Goal: Task Accomplishment & Management: Complete application form

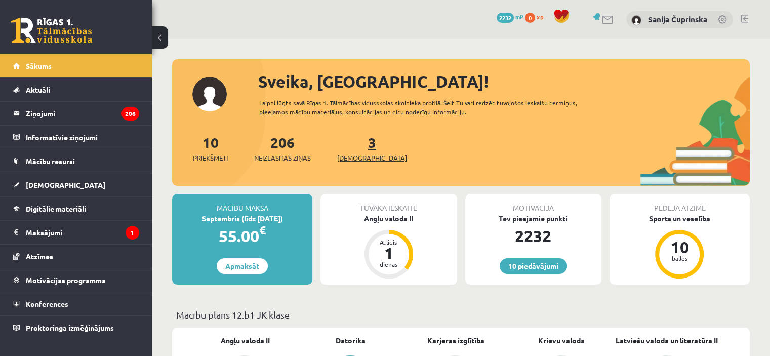
click at [353, 149] on link "3 Ieskaites" at bounding box center [372, 148] width 70 height 30
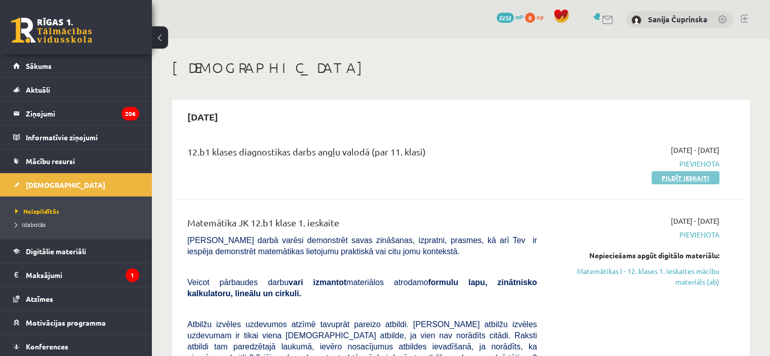
click at [692, 179] on link "Pildīt ieskaiti" at bounding box center [686, 177] width 68 height 13
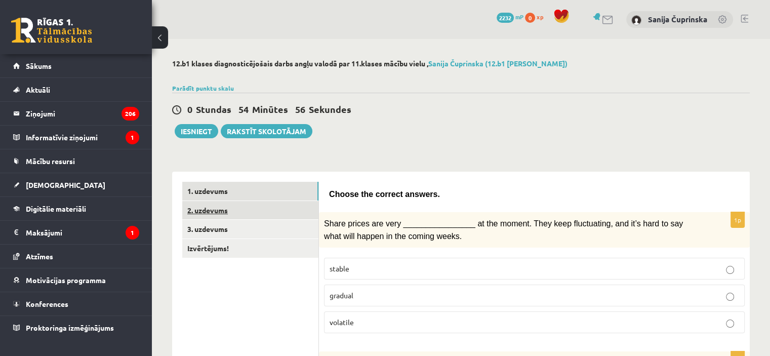
click at [272, 211] on link "2. uzdevums" at bounding box center [250, 210] width 136 height 19
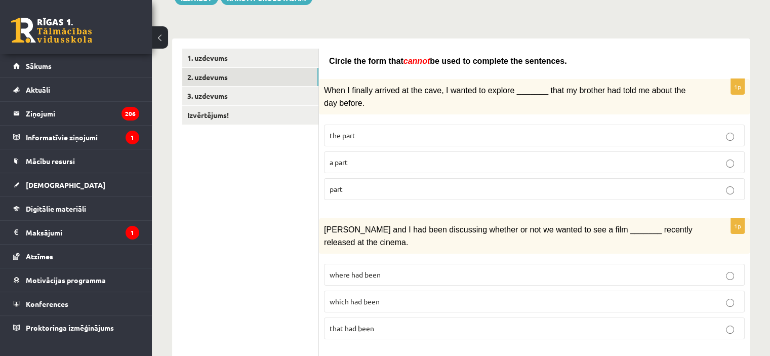
scroll to position [71, 0]
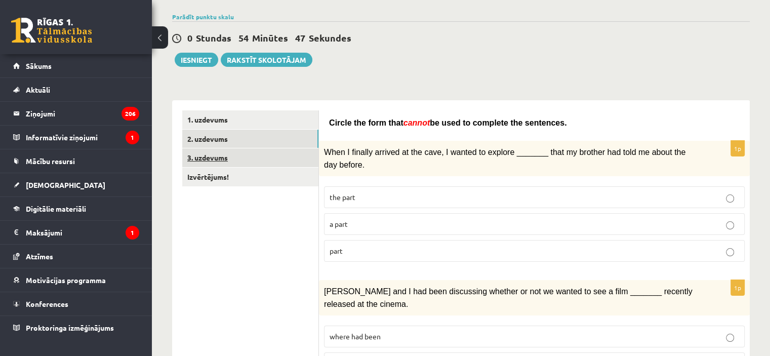
click at [214, 162] on link "3. uzdevums" at bounding box center [250, 157] width 136 height 19
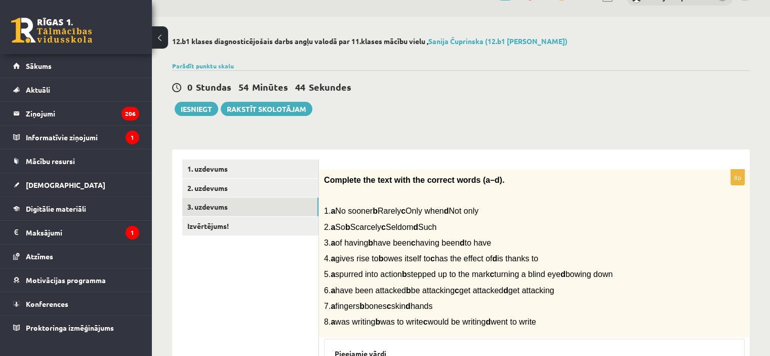
scroll to position [0, 0]
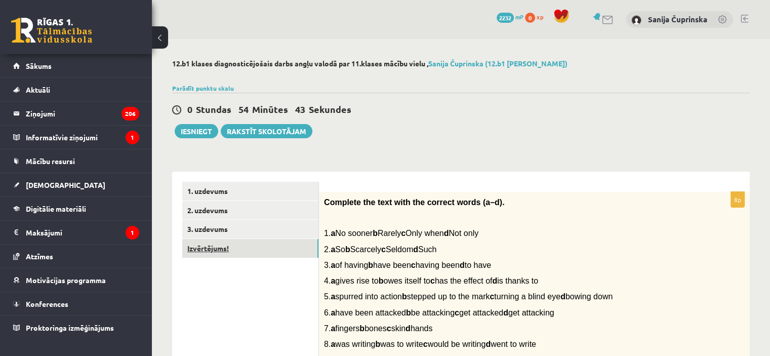
click at [211, 251] on link "Izvērtējums!" at bounding box center [250, 248] width 136 height 19
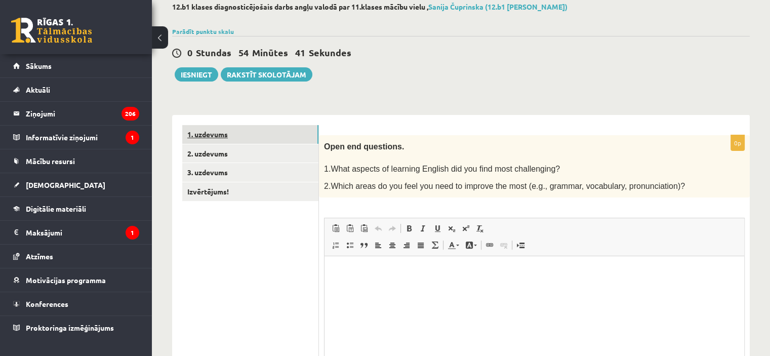
click at [248, 138] on link "1. uzdevums" at bounding box center [250, 134] width 136 height 19
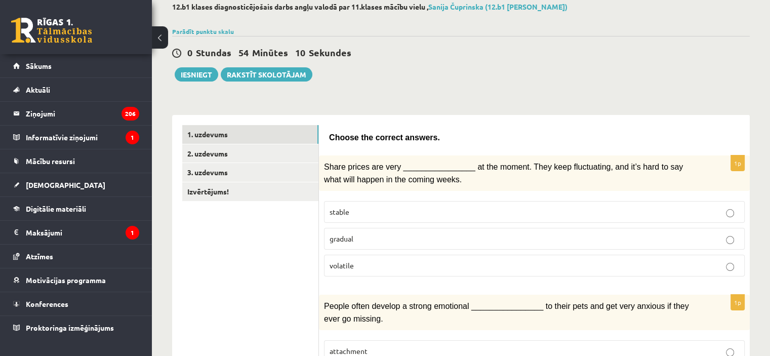
click at [343, 266] on p "volatile" at bounding box center [535, 265] width 410 height 11
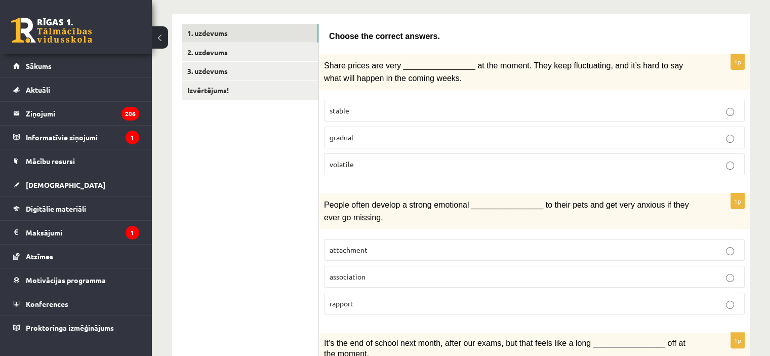
scroll to position [209, 0]
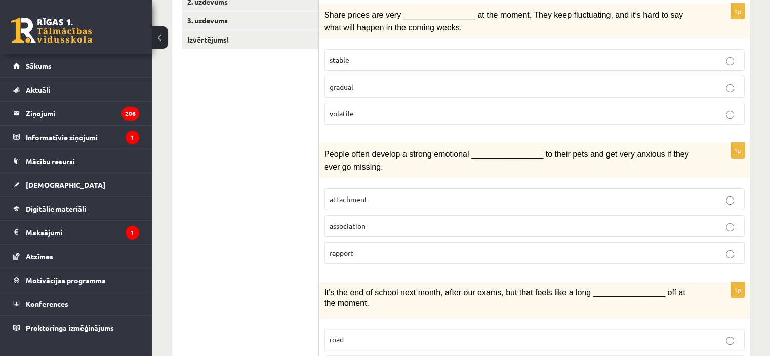
click at [388, 194] on p "attachment" at bounding box center [535, 199] width 410 height 11
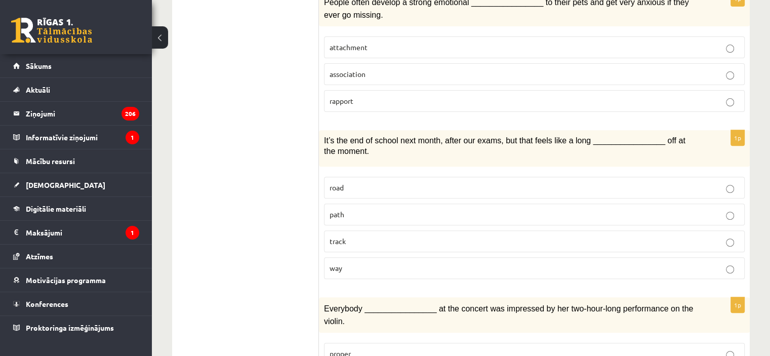
click at [356, 263] on p "way" at bounding box center [535, 268] width 410 height 11
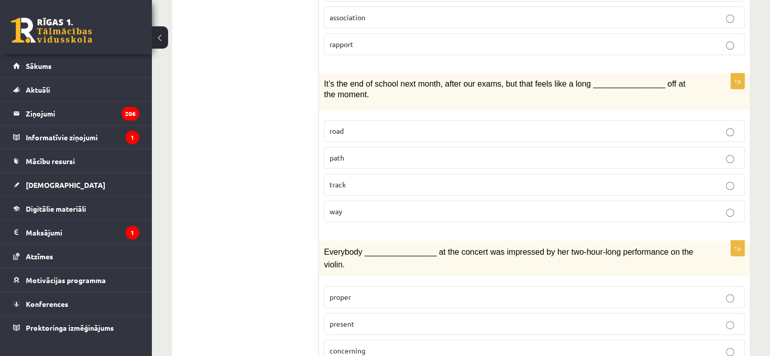
scroll to position [513, 0]
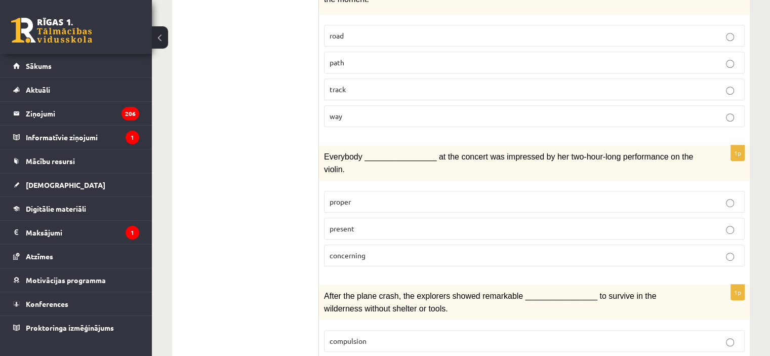
click at [391, 223] on p "present" at bounding box center [535, 228] width 410 height 11
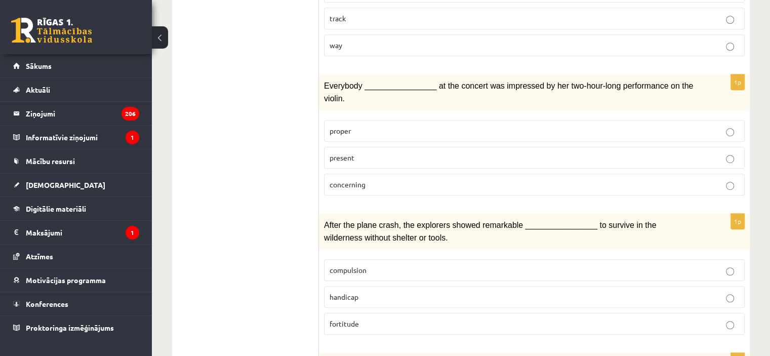
scroll to position [665, 0]
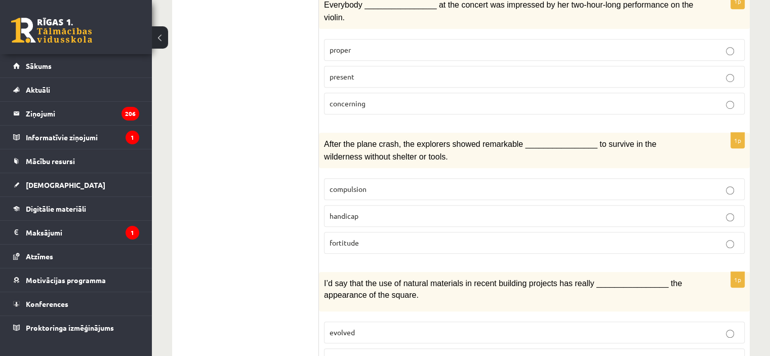
click at [385, 238] on p "fortitude" at bounding box center [535, 243] width 410 height 11
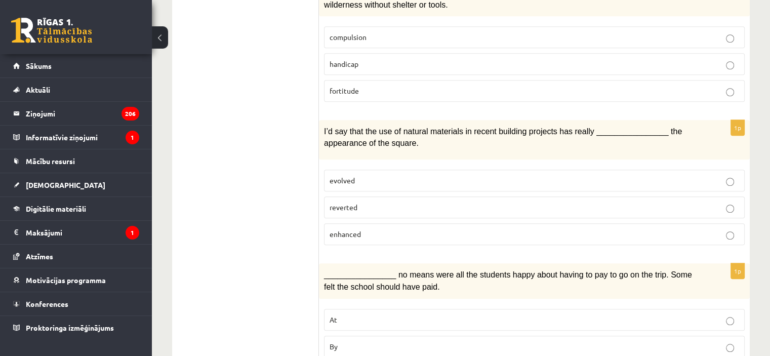
click at [378, 229] on p "enhanced" at bounding box center [535, 234] width 410 height 11
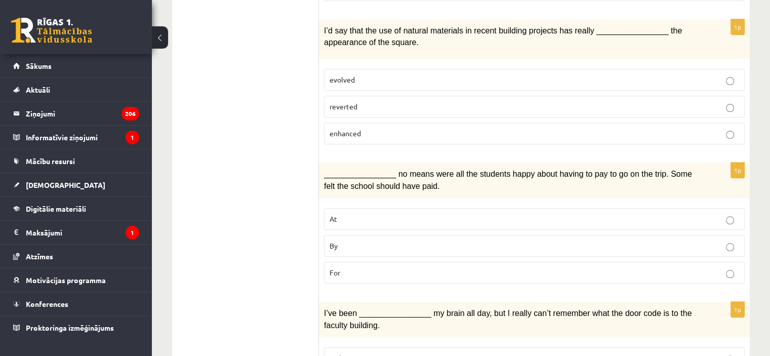
scroll to position [918, 0]
click at [353, 240] on p "By" at bounding box center [535, 245] width 410 height 11
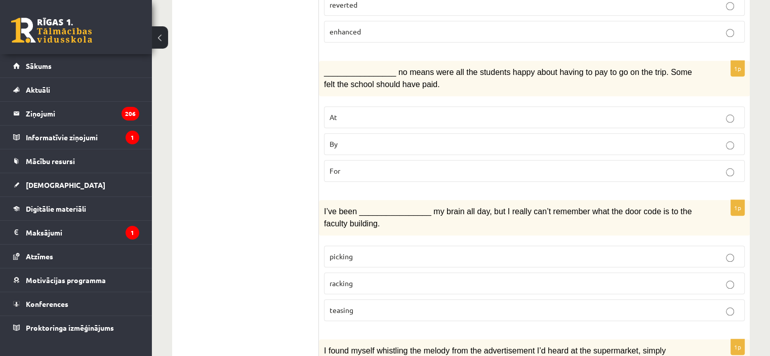
click at [402, 278] on p "racking" at bounding box center [535, 283] width 410 height 11
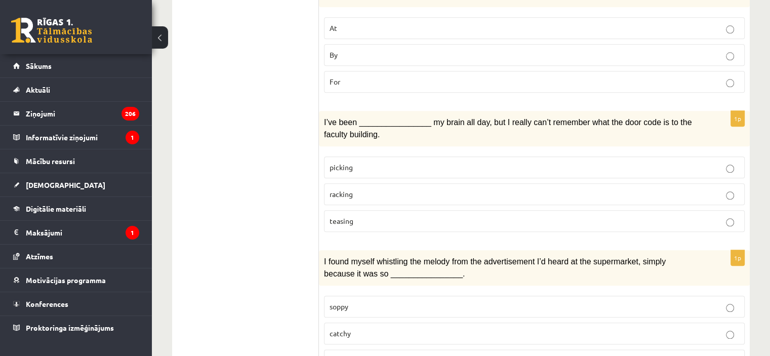
scroll to position [1171, 0]
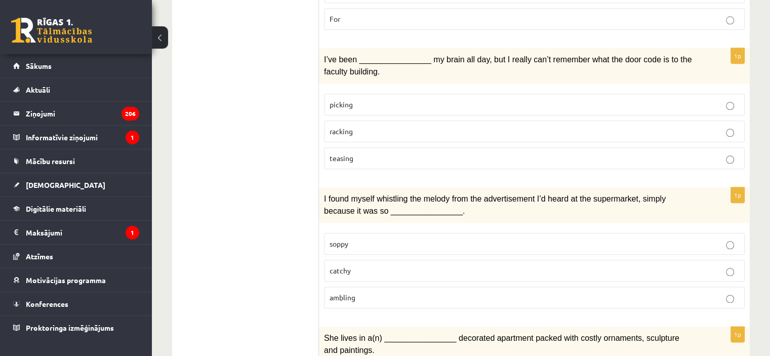
click at [369, 265] on p "catchy" at bounding box center [535, 270] width 410 height 11
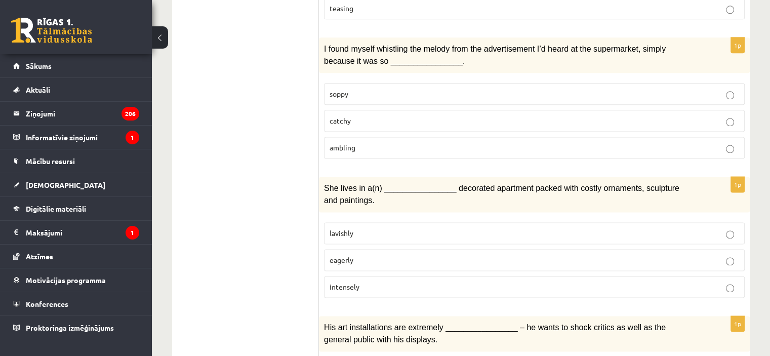
scroll to position [1323, 0]
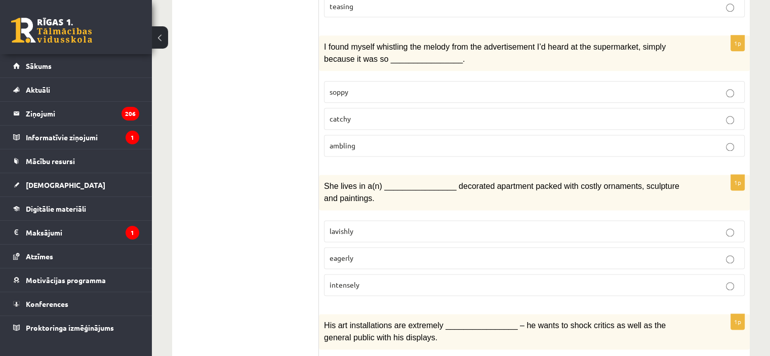
click at [370, 226] on p "lavishly" at bounding box center [535, 231] width 410 height 11
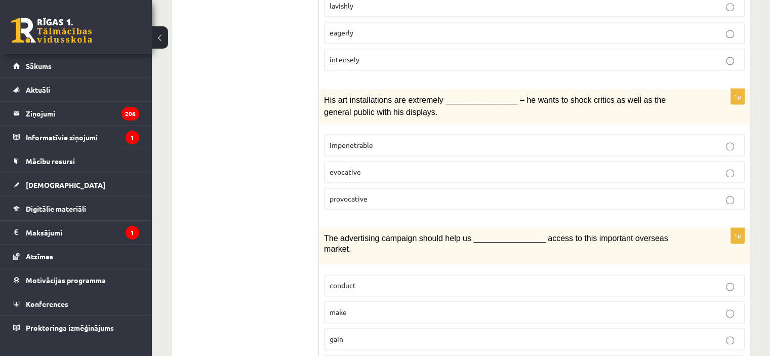
scroll to position [1559, 0]
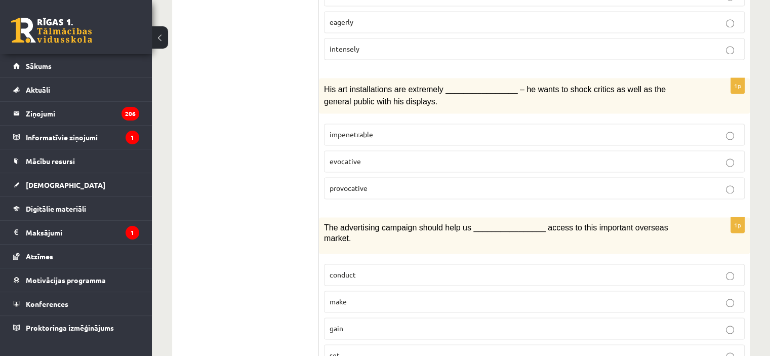
click at [342, 183] on span "provocative" at bounding box center [349, 187] width 38 height 9
click at [360, 318] on label "gain" at bounding box center [534, 329] width 421 height 22
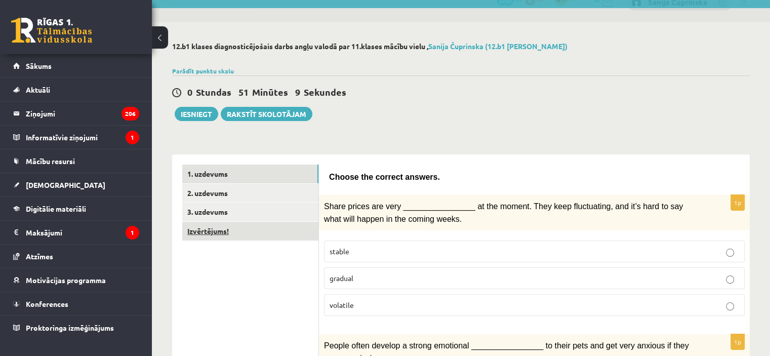
scroll to position [0, 0]
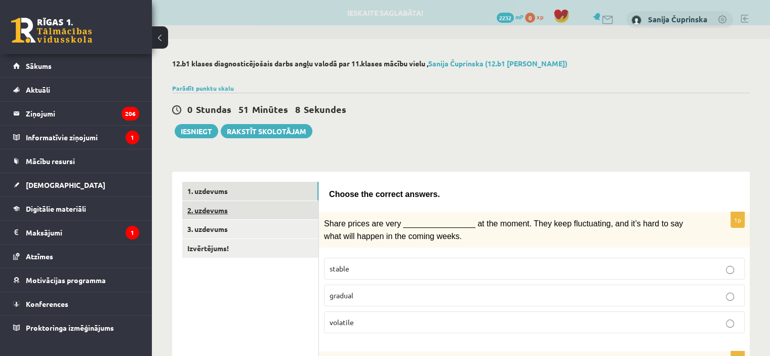
click at [237, 211] on link "2. uzdevums" at bounding box center [250, 210] width 136 height 19
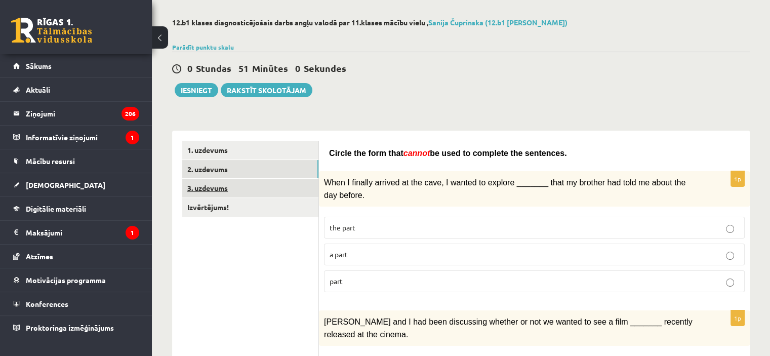
scroll to position [101, 0]
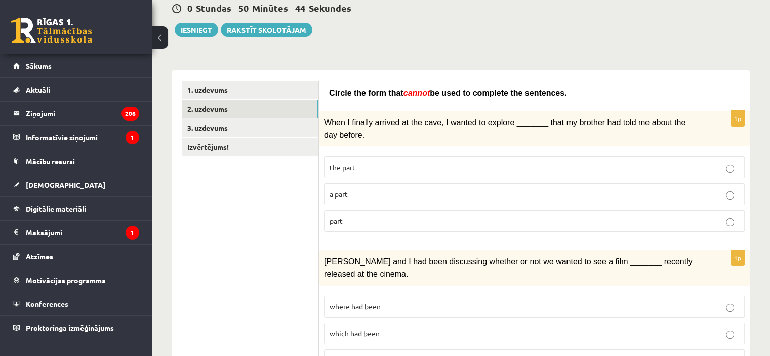
click at [418, 218] on p "part" at bounding box center [535, 221] width 410 height 11
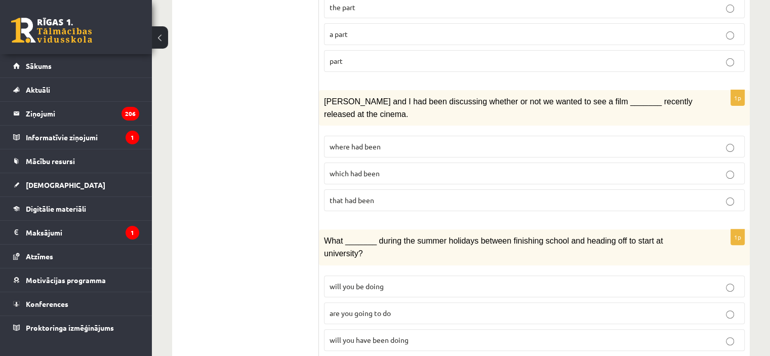
scroll to position [304, 0]
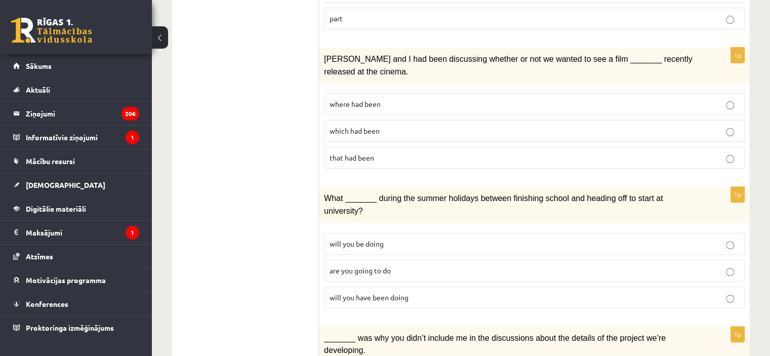
click at [407, 104] on label "where had been" at bounding box center [534, 104] width 421 height 22
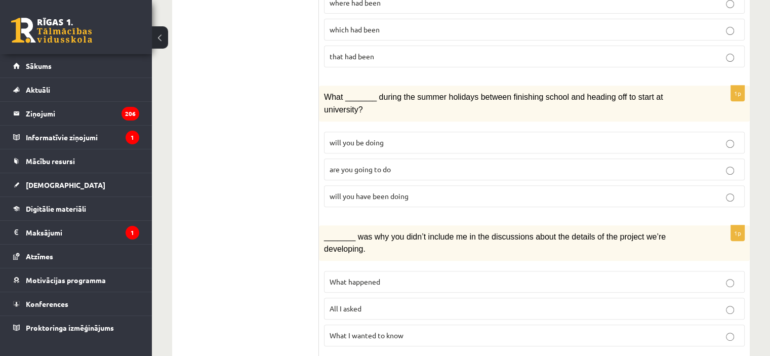
click at [342, 185] on label "will you have been doing" at bounding box center [534, 196] width 421 height 22
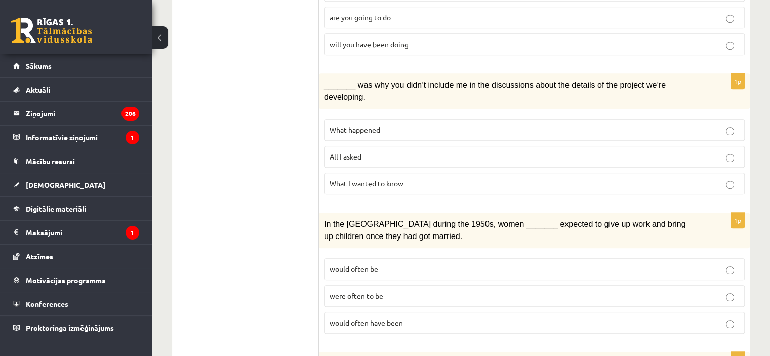
click at [381, 119] on label "What happened" at bounding box center [534, 130] width 421 height 22
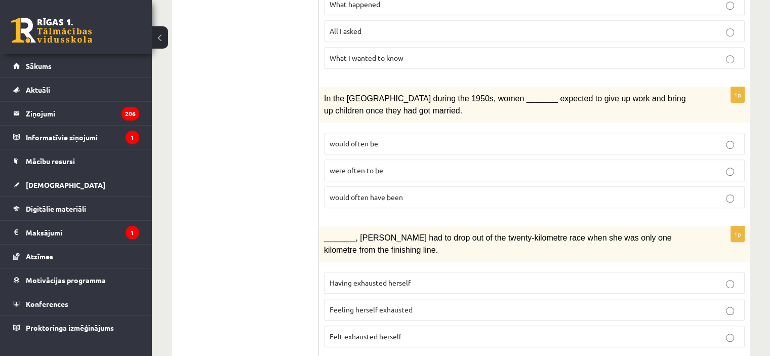
scroll to position [709, 0]
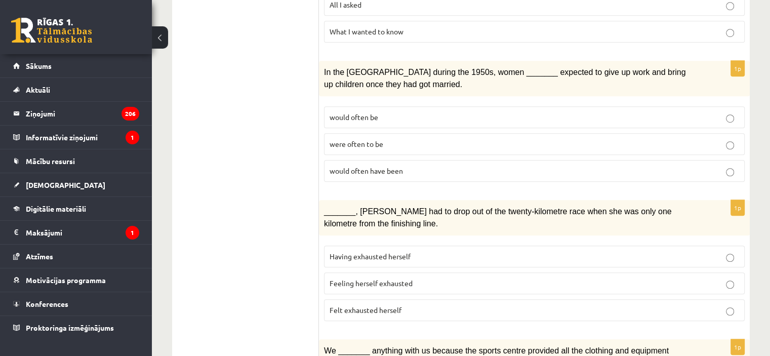
click at [453, 160] on label "would often have been" at bounding box center [534, 171] width 421 height 22
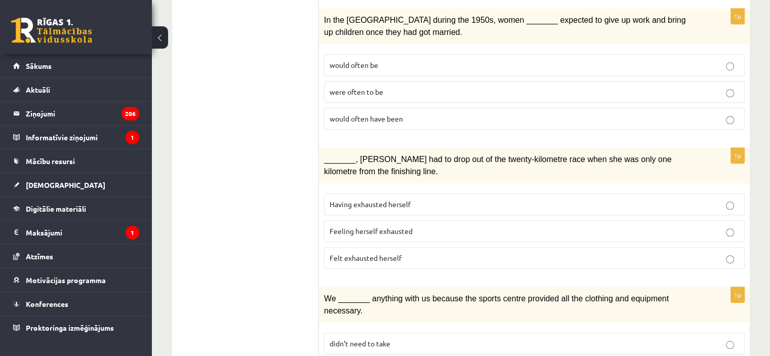
scroll to position [760, 0]
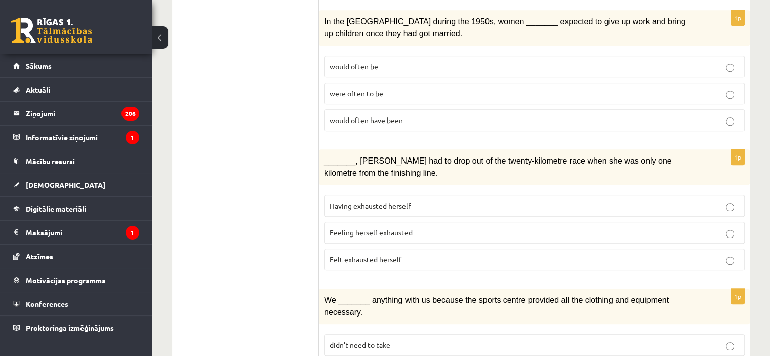
click at [387, 249] on label "Felt exhausted herself" at bounding box center [534, 260] width 421 height 22
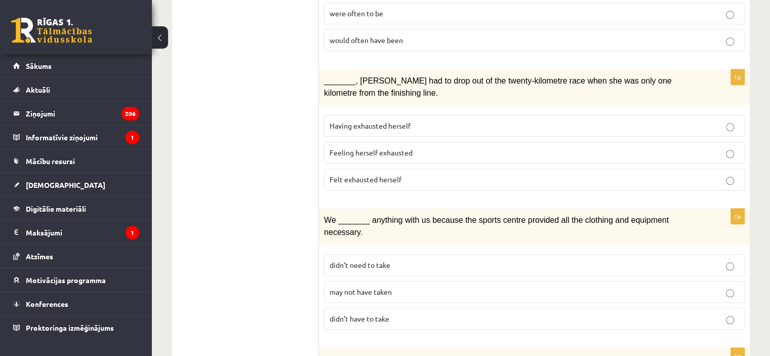
scroll to position [861, 0]
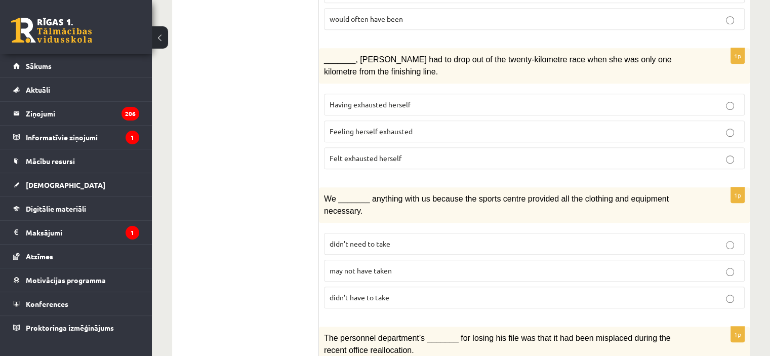
click at [385, 260] on label "may not have taken" at bounding box center [534, 271] width 421 height 22
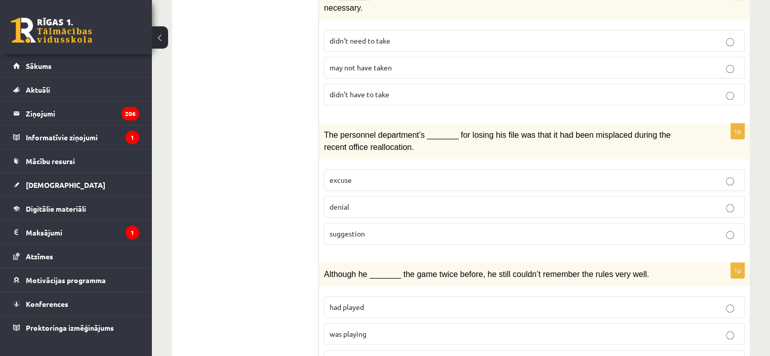
scroll to position [1114, 0]
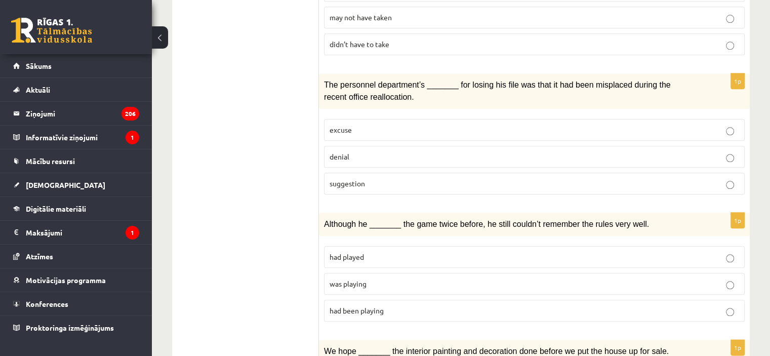
click at [471, 151] on p "denial" at bounding box center [535, 156] width 410 height 11
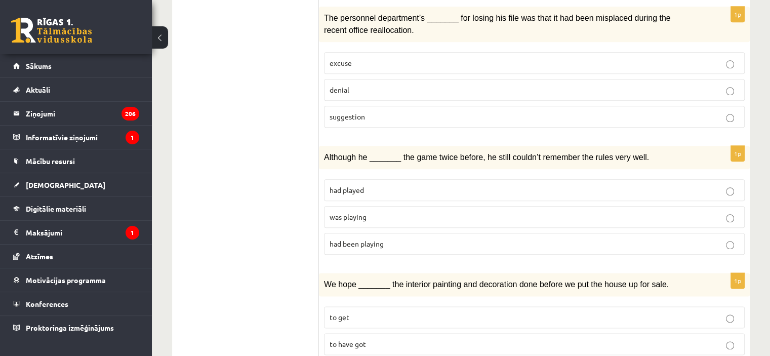
scroll to position [1186, 0]
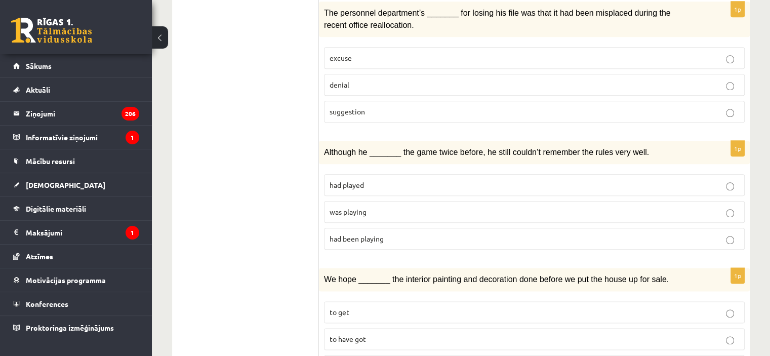
click at [417, 207] on p "was playing" at bounding box center [535, 212] width 410 height 11
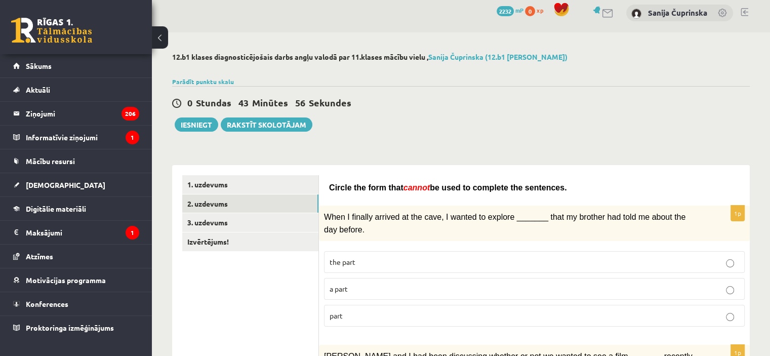
scroll to position [0, 0]
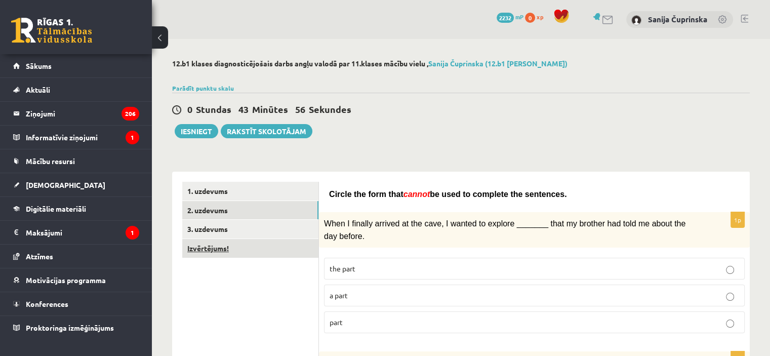
click at [276, 247] on link "Izvērtējums!" at bounding box center [250, 248] width 136 height 19
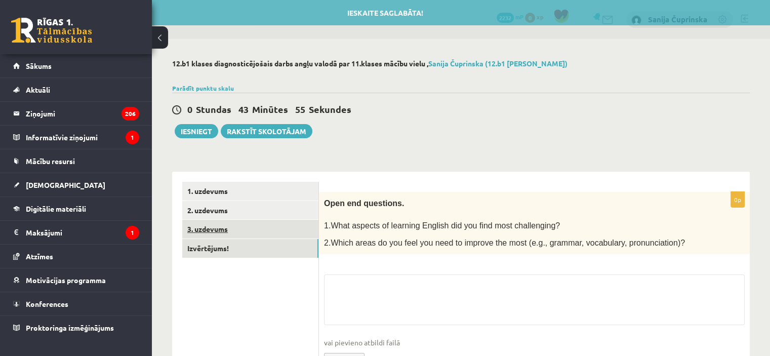
click at [261, 233] on link "3. uzdevums" at bounding box center [250, 229] width 136 height 19
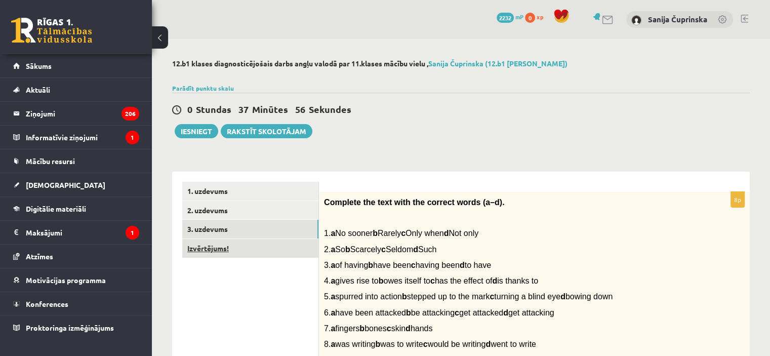
click at [226, 252] on link "Izvērtējums!" at bounding box center [250, 248] width 136 height 19
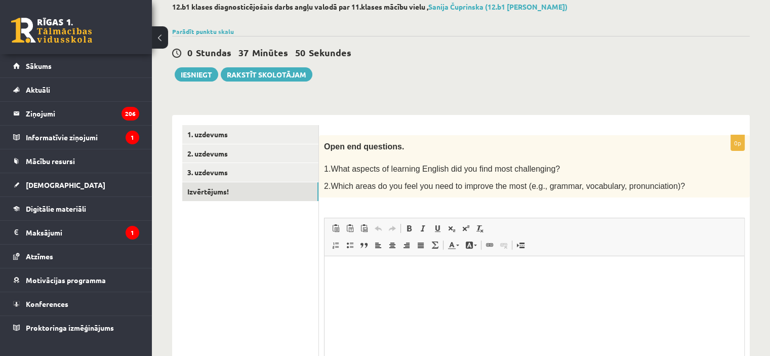
scroll to position [107, 0]
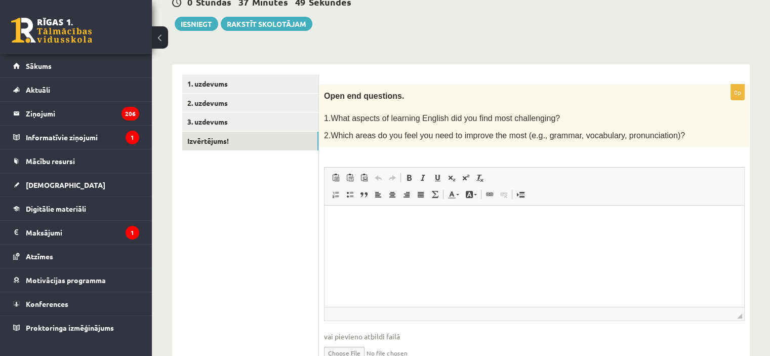
click at [452, 237] on html at bounding box center [535, 221] width 420 height 31
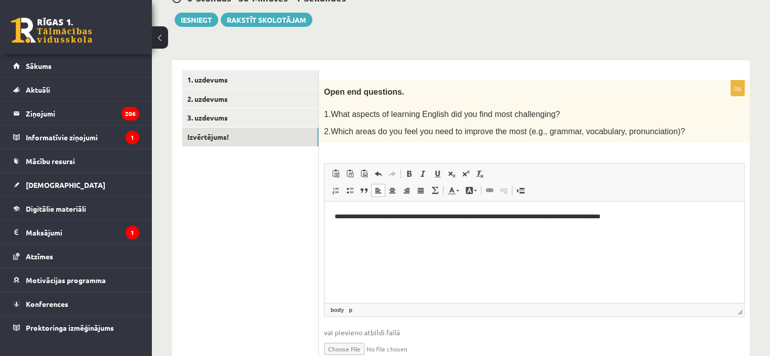
scroll to position [0, 0]
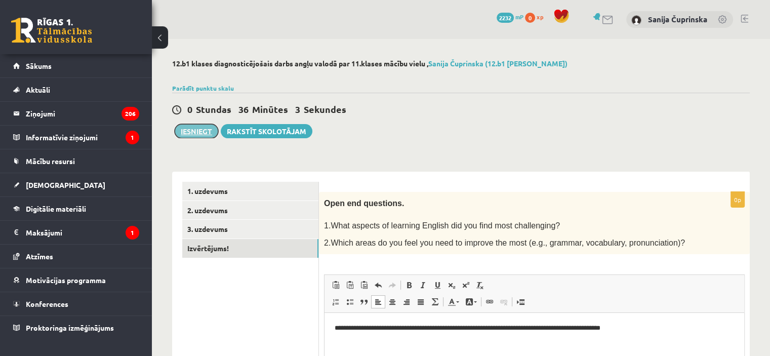
click at [198, 134] on button "Iesniegt" at bounding box center [197, 131] width 44 height 14
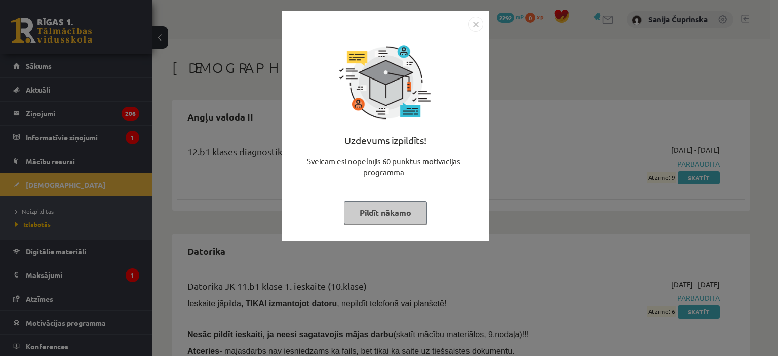
click at [402, 216] on button "Pildīt nākamo" at bounding box center [385, 212] width 83 height 23
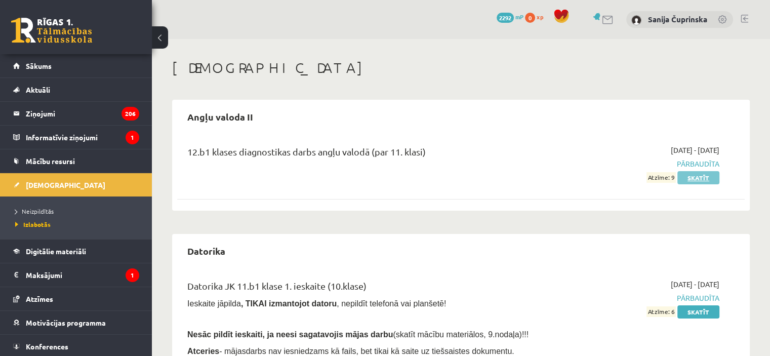
click at [696, 176] on link "Skatīt" at bounding box center [699, 177] width 42 height 13
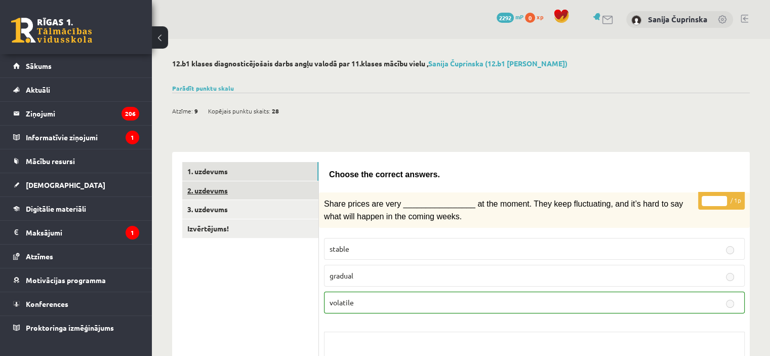
click at [302, 188] on link "2. uzdevums" at bounding box center [250, 190] width 136 height 19
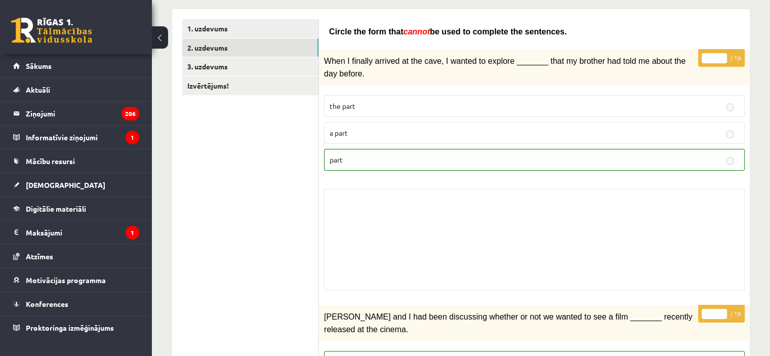
scroll to position [102, 0]
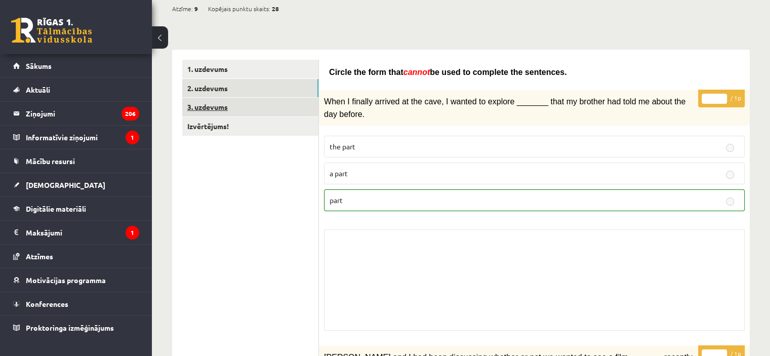
click at [256, 109] on link "3. uzdevums" at bounding box center [250, 107] width 136 height 19
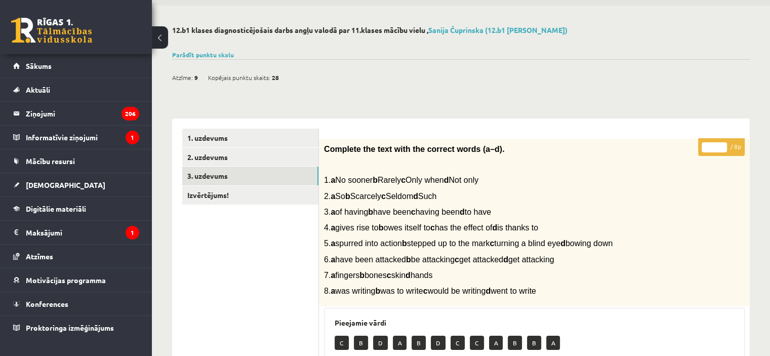
scroll to position [31, 0]
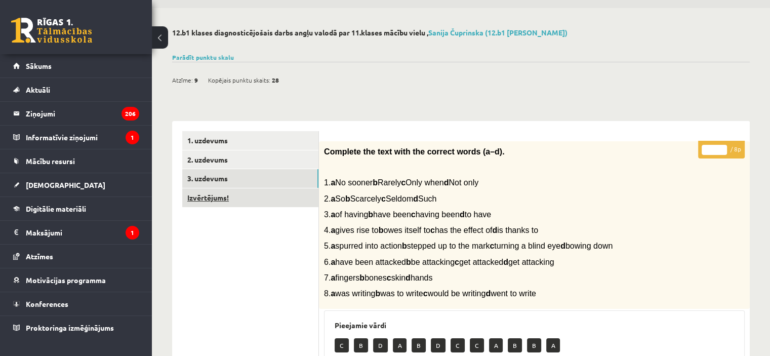
click at [280, 200] on link "Izvērtējums!" at bounding box center [250, 197] width 136 height 19
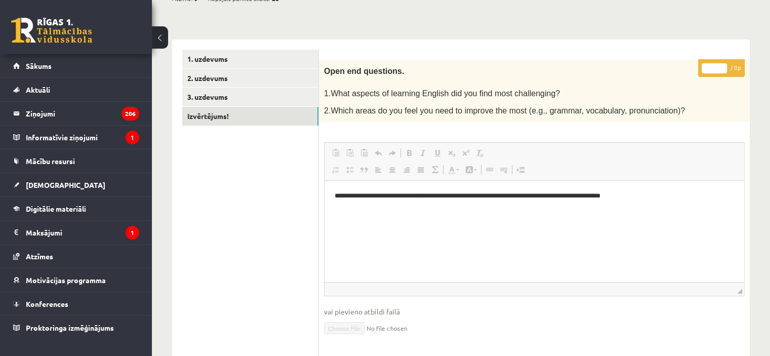
scroll to position [132, 0]
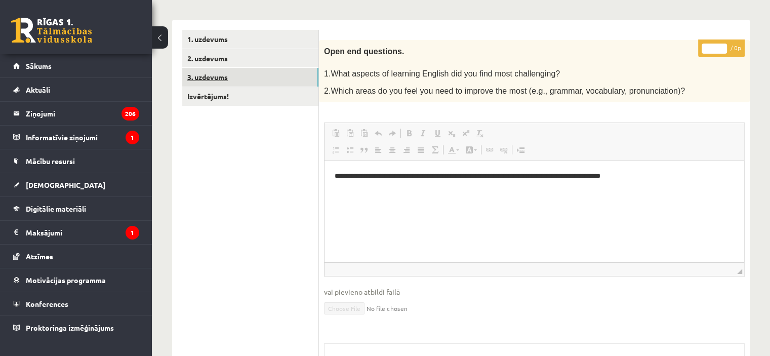
click at [197, 74] on link "3. uzdevums" at bounding box center [250, 77] width 136 height 19
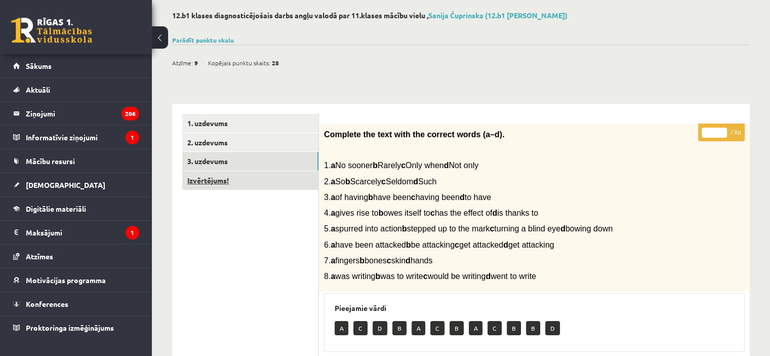
scroll to position [0, 0]
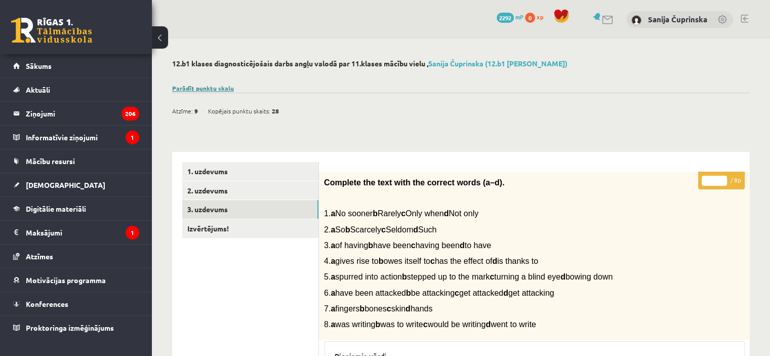
click at [220, 87] on link "Parādīt punktu skalu" at bounding box center [203, 88] width 62 height 8
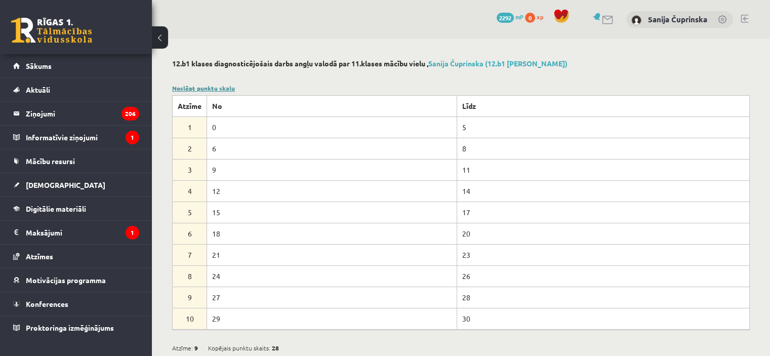
click at [220, 87] on link "Noslēpt punktu skalu" at bounding box center [203, 88] width 63 height 8
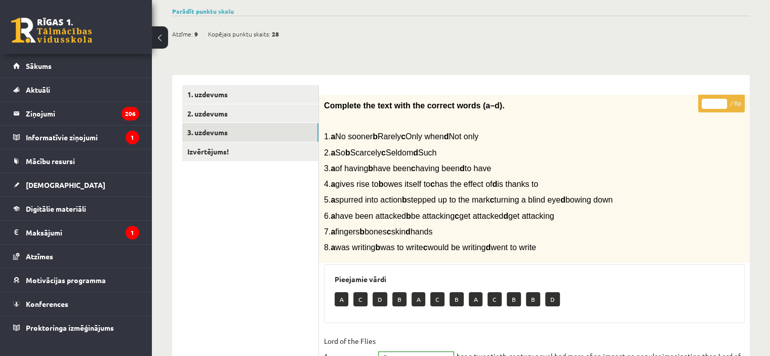
scroll to position [101, 0]
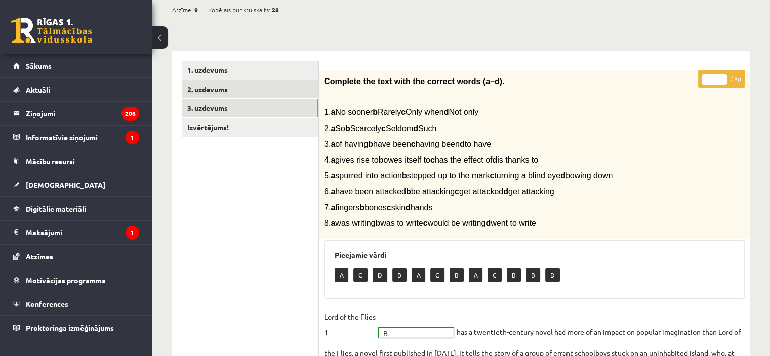
click at [227, 89] on link "2. uzdevums" at bounding box center [250, 89] width 136 height 19
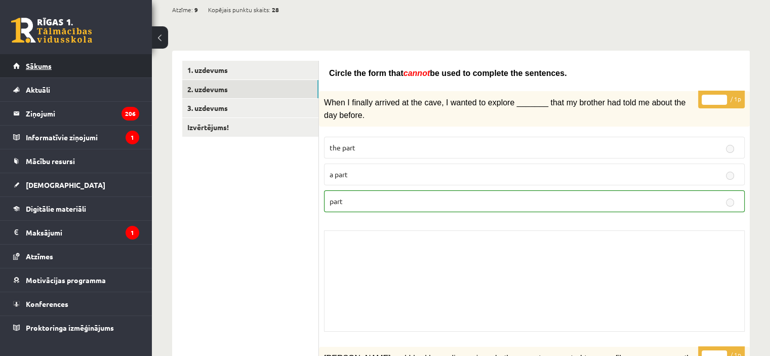
click at [68, 73] on link "Sākums" at bounding box center [76, 65] width 126 height 23
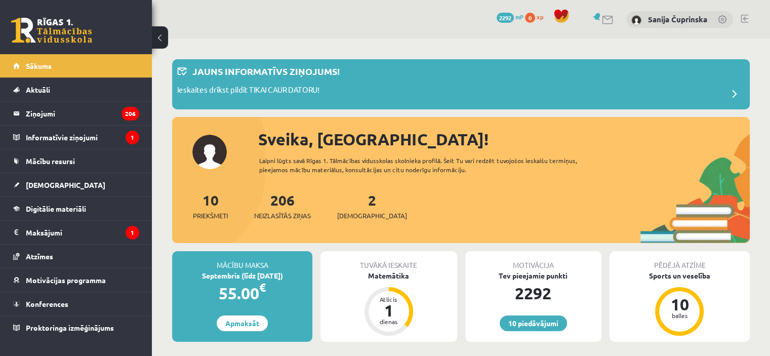
scroll to position [152, 0]
